Goal: Task Accomplishment & Management: Complete application form

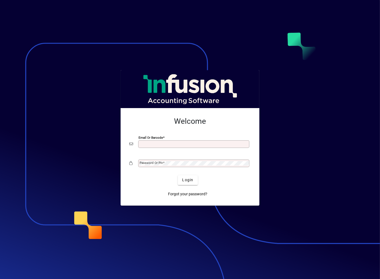
click at [158, 143] on input "Email or Barcode" at bounding box center [195, 144] width 110 height 4
type input "**********"
click at [158, 143] on input "**********" at bounding box center [195, 144] width 110 height 4
